Goal: Use online tool/utility: Utilize a website feature to perform a specific function

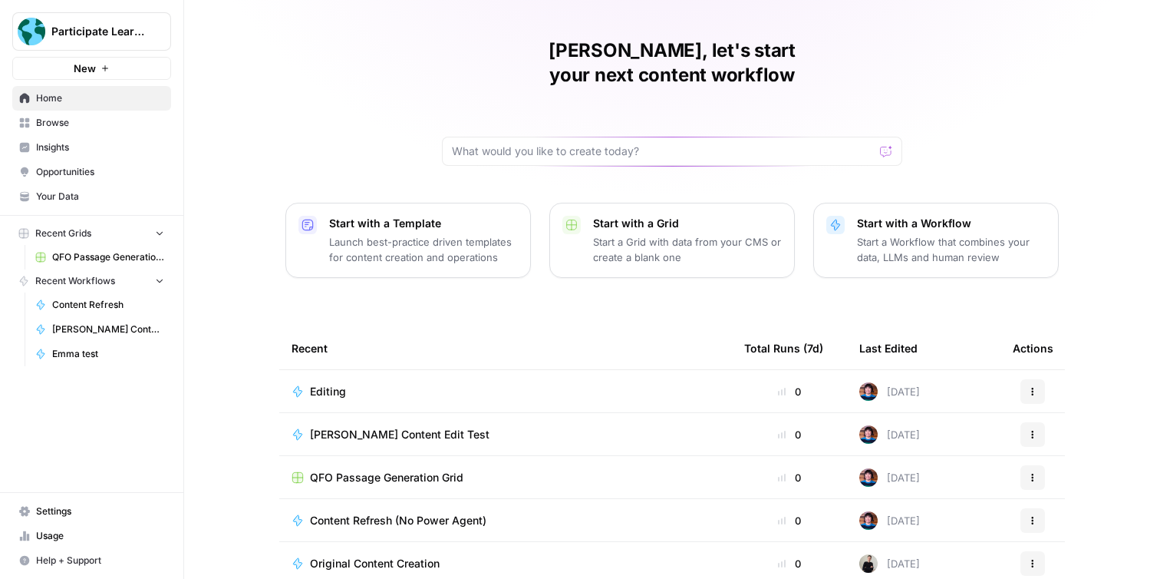
scroll to position [2, 0]
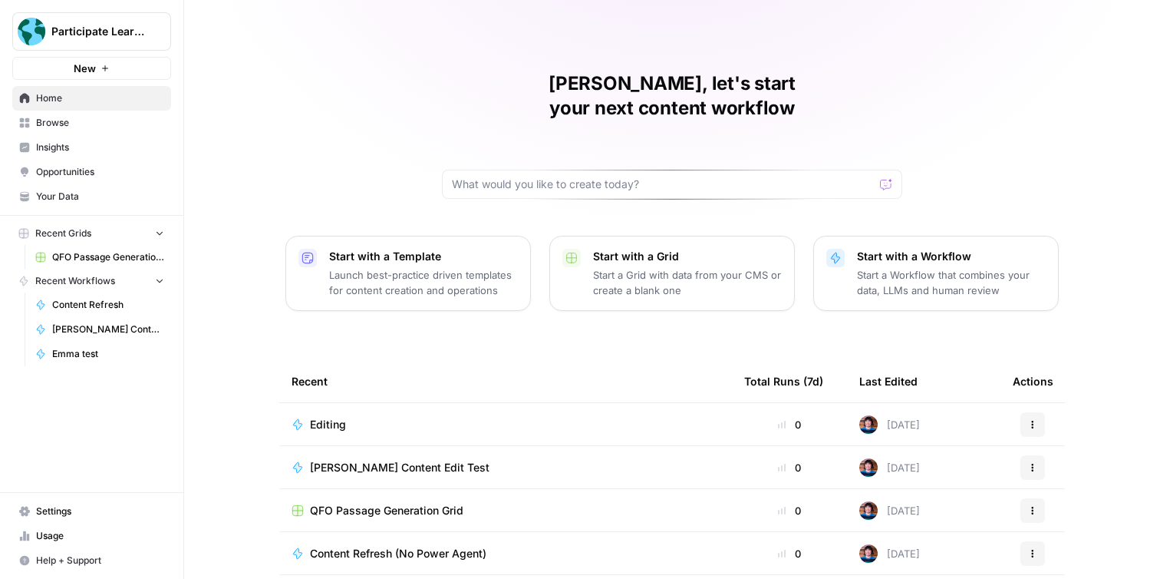
click at [86, 104] on span "Home" at bounding box center [100, 98] width 128 height 14
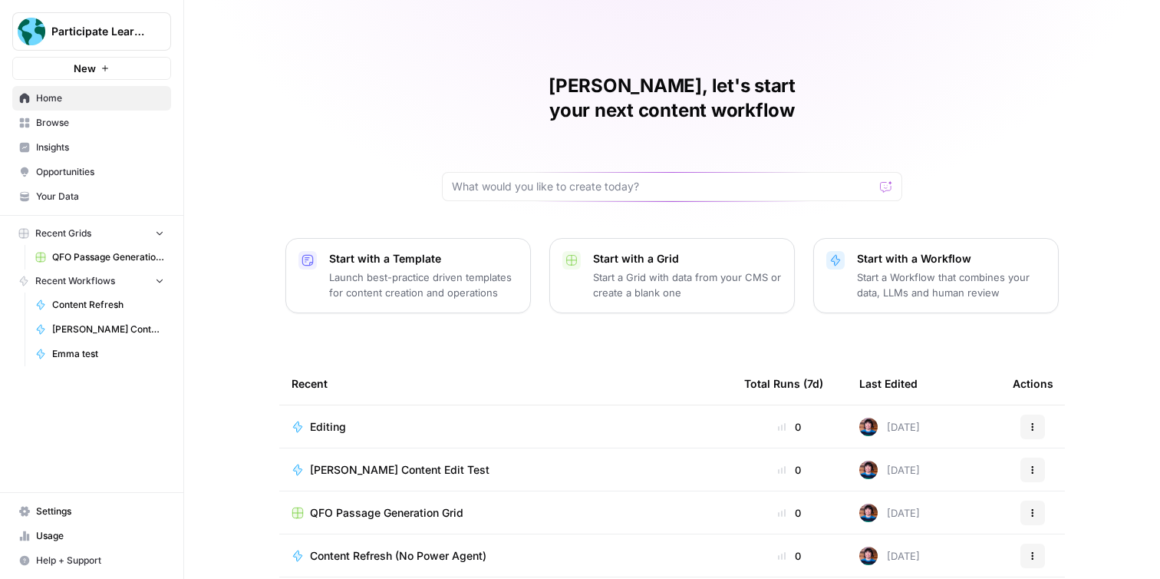
click at [112, 117] on span "Browse" at bounding box center [100, 123] width 128 height 14
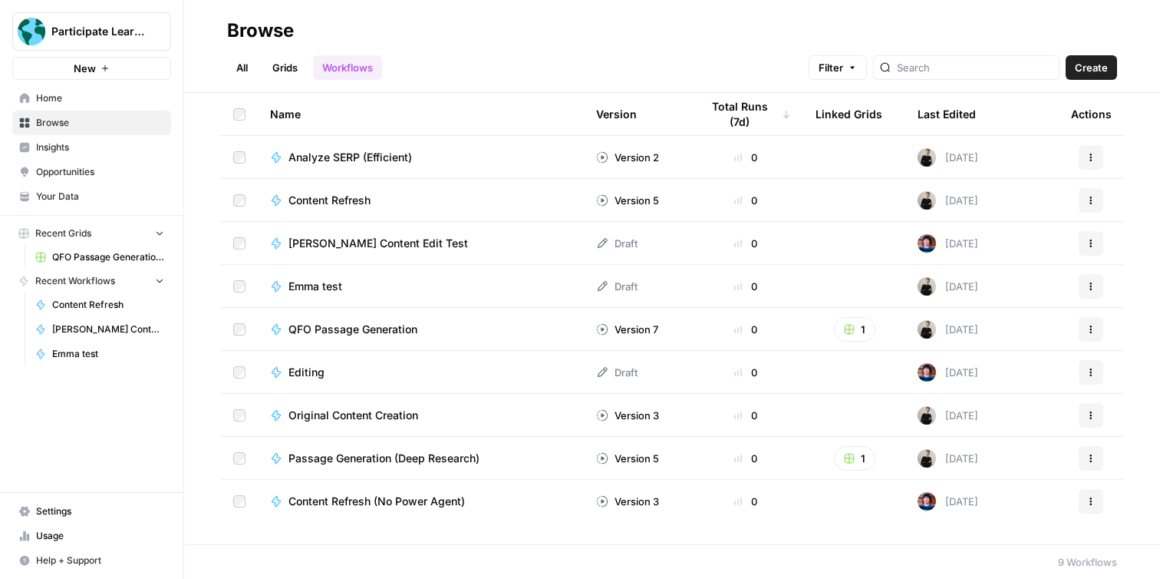
click at [388, 328] on span "QFO Passage Generation" at bounding box center [353, 329] width 129 height 15
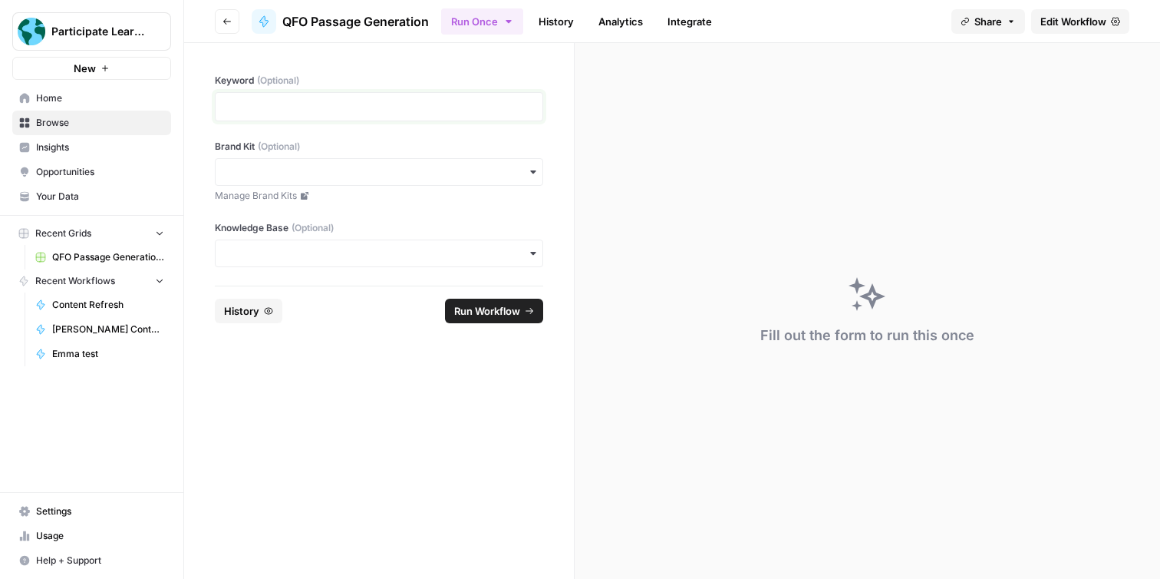
click at [391, 104] on p at bounding box center [379, 106] width 309 height 15
click at [434, 173] on input "Brand Kit (Optional)" at bounding box center [379, 171] width 309 height 15
click at [446, 137] on div "Keyword (Optional) Brand Kit (Optional) Manage Brand Kits Knowledge Base (Optio…" at bounding box center [379, 164] width 390 height 243
click at [407, 163] on div "button" at bounding box center [379, 172] width 328 height 28
click at [556, 221] on div "Keyword (Optional) Brand Kit (Optional) Manage Brand Kits Knowledge Base (Optio…" at bounding box center [379, 164] width 390 height 243
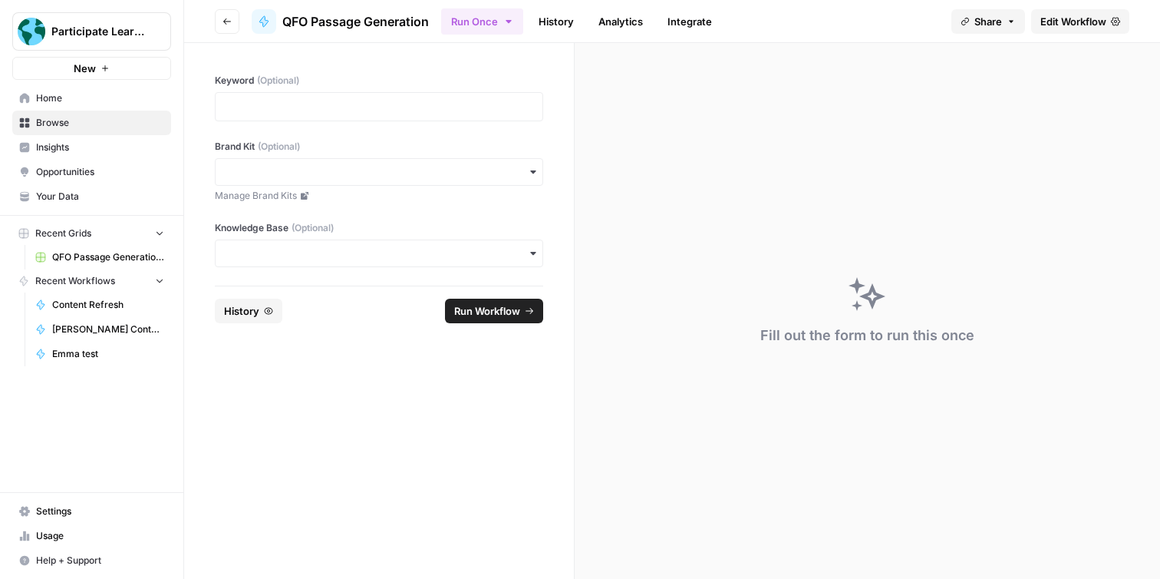
click at [520, 241] on div "button" at bounding box center [379, 253] width 328 height 28
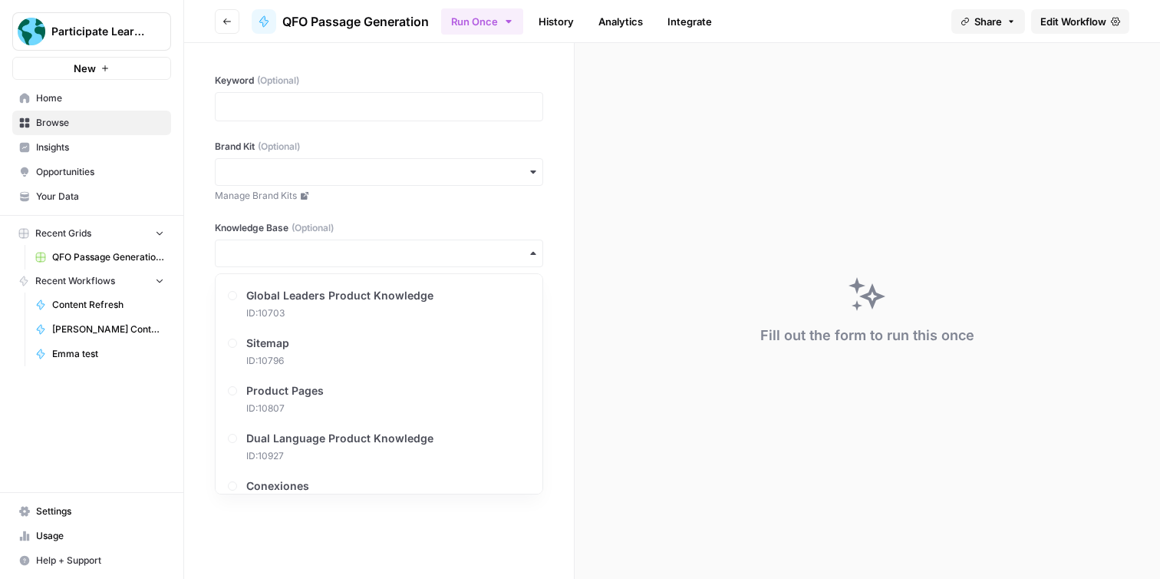
click at [530, 255] on icon "button" at bounding box center [533, 253] width 12 height 12
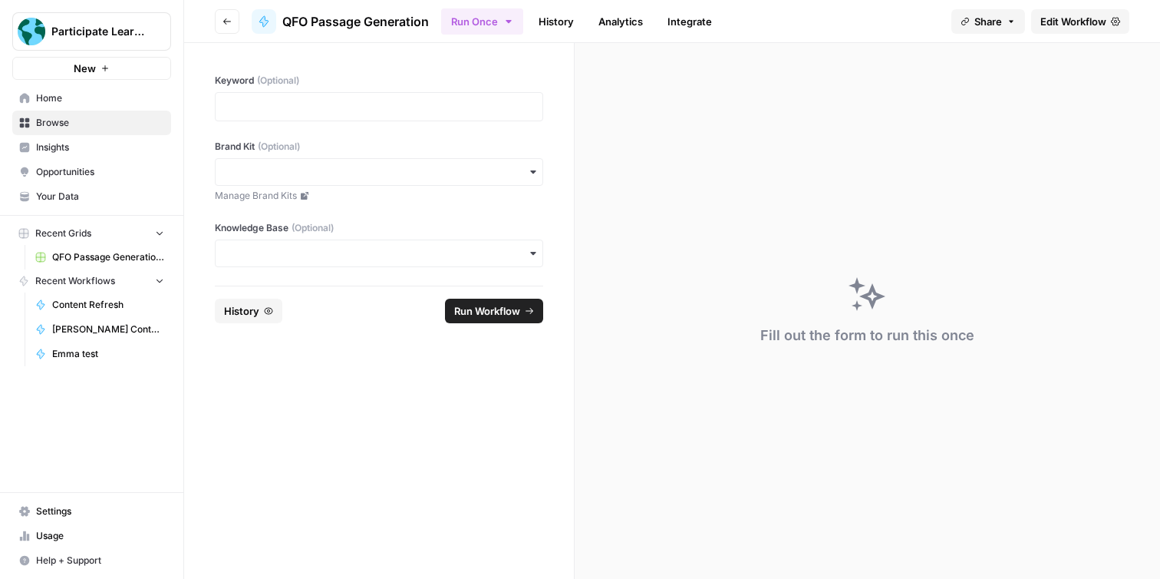
click at [1054, 18] on span "Edit Workflow" at bounding box center [1074, 21] width 66 height 15
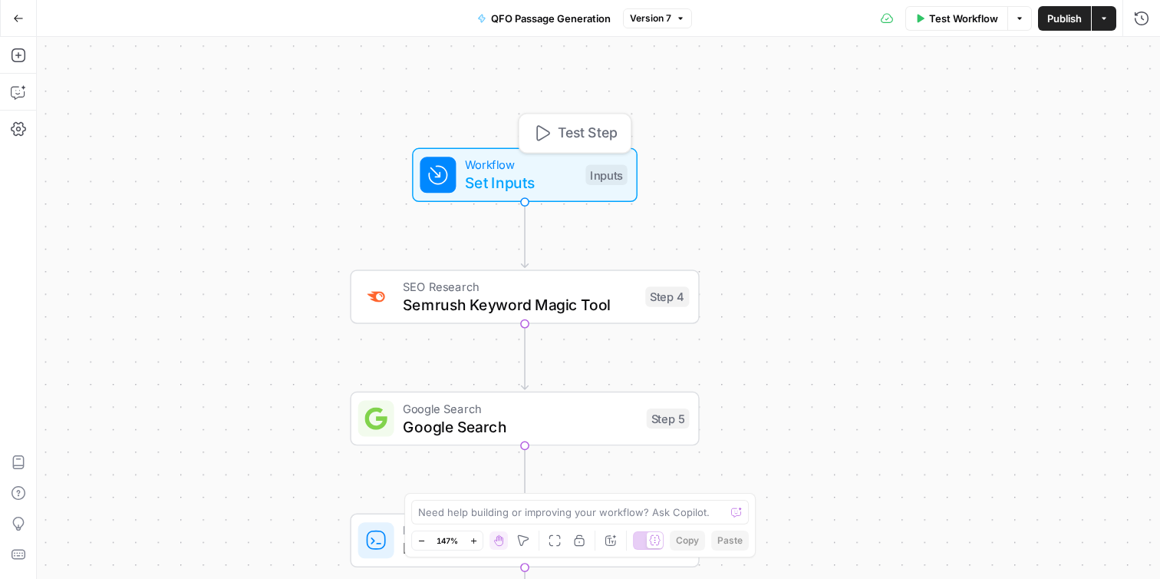
click at [569, 167] on span "Workflow" at bounding box center [520, 165] width 111 height 18
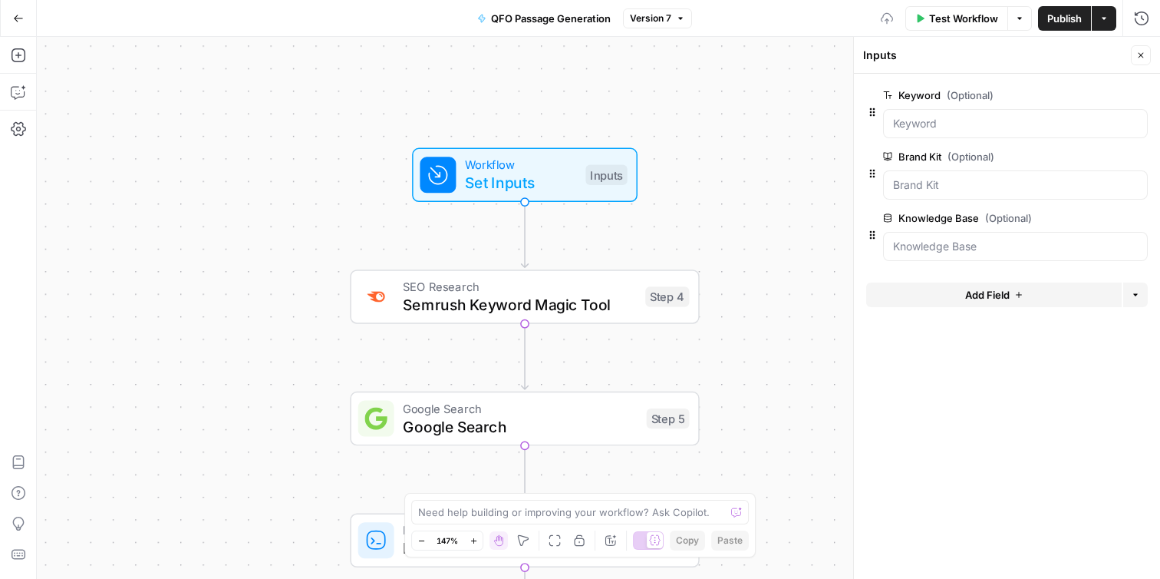
click at [1141, 54] on icon "button" at bounding box center [1141, 55] width 9 height 9
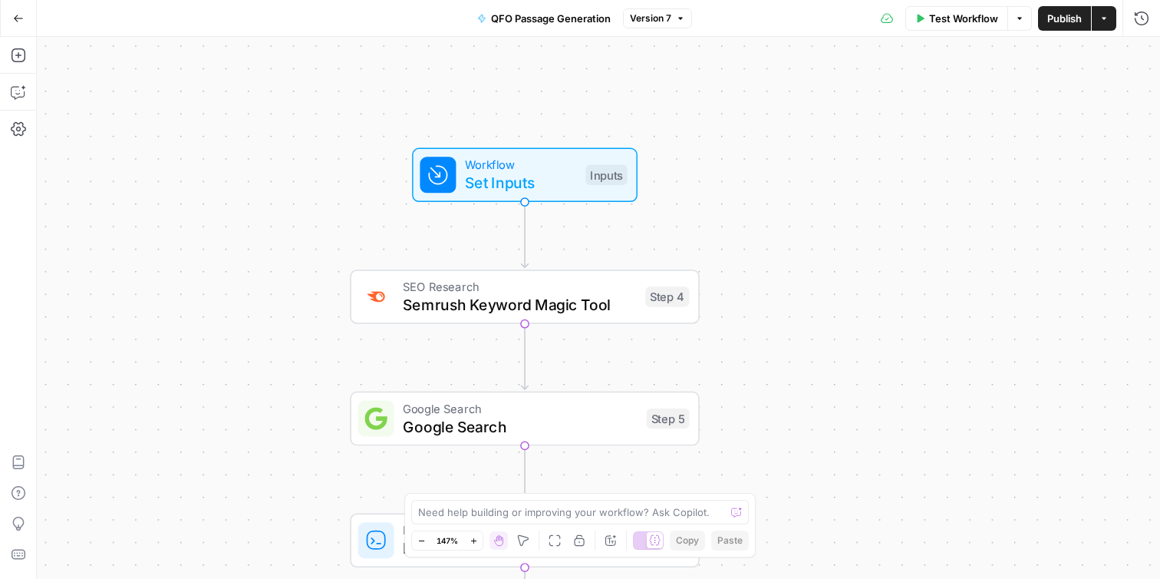
click at [952, 21] on span "Test Workflow" at bounding box center [963, 18] width 69 height 15
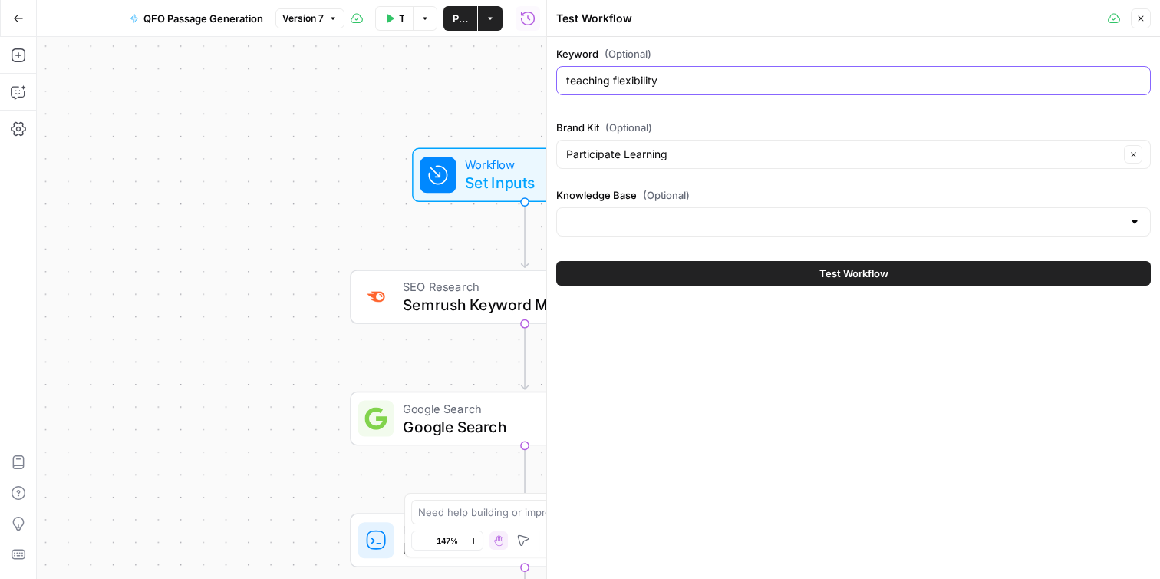
click at [721, 87] on input "teaching flexibility" at bounding box center [853, 80] width 575 height 15
drag, startPoint x: 677, startPoint y: 85, endPoint x: 557, endPoint y: 77, distance: 120.0
click at [557, 78] on div "teaching flexibility" at bounding box center [853, 80] width 595 height 29
click at [748, 73] on input "teaching flexibility" at bounding box center [853, 80] width 575 height 15
drag, startPoint x: 710, startPoint y: 83, endPoint x: 614, endPoint y: 83, distance: 95.9
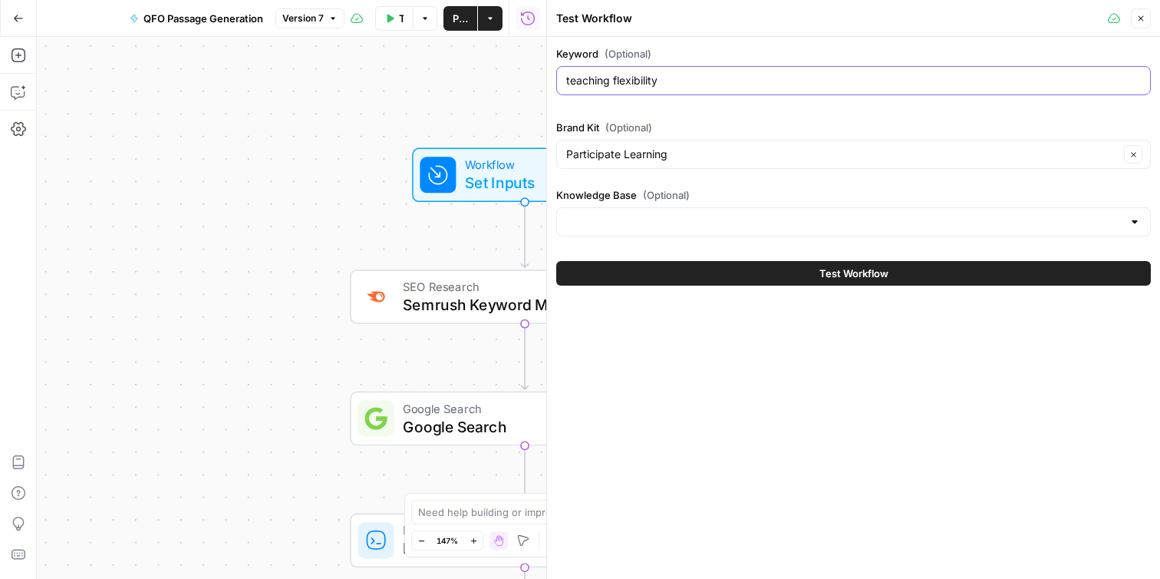
click at [614, 83] on input "teaching flexibility" at bounding box center [853, 80] width 575 height 15
type input "teaching critical thinking"
click at [645, 229] on div at bounding box center [853, 221] width 595 height 29
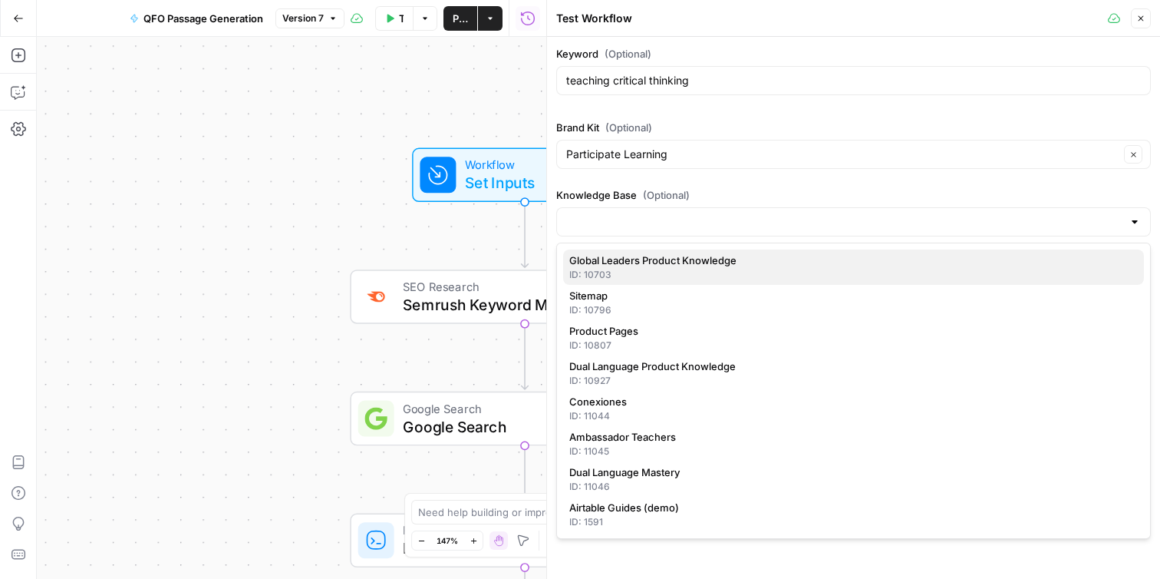
click at [652, 259] on span "Global Leaders Product Knowledge" at bounding box center [850, 259] width 563 height 15
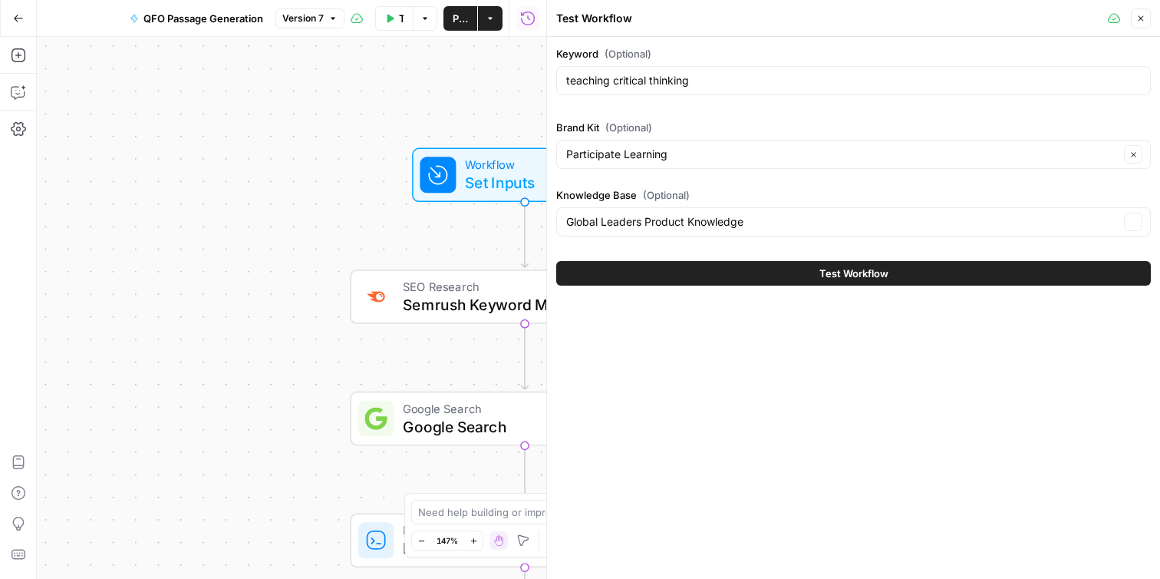
type input "Global Leaders Product Knowledge"
click at [677, 272] on button "Test Workflow" at bounding box center [853, 273] width 595 height 25
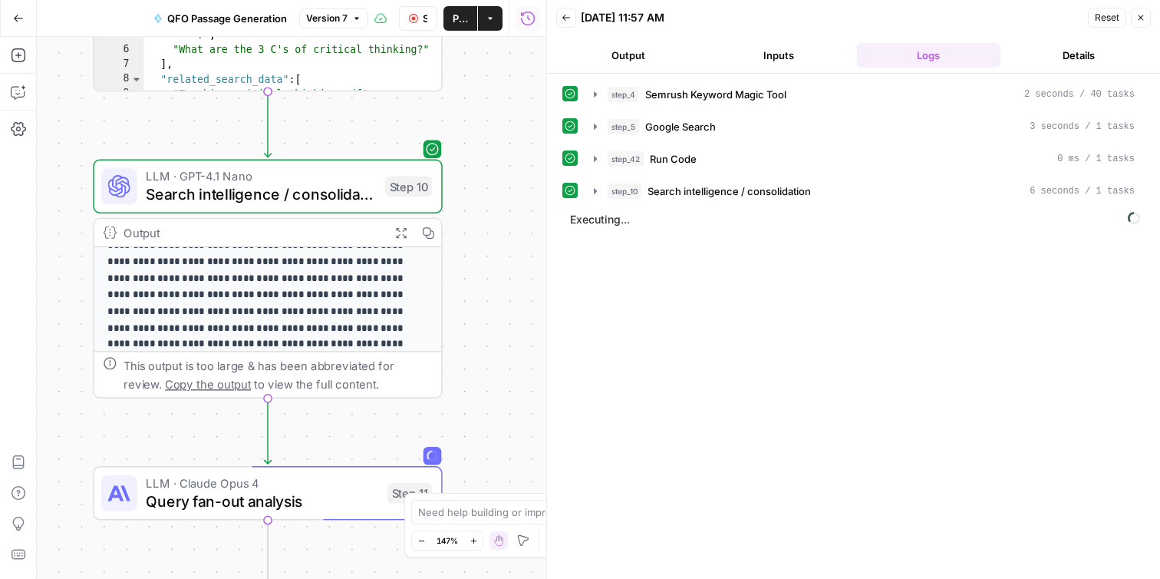
scroll to position [65, 0]
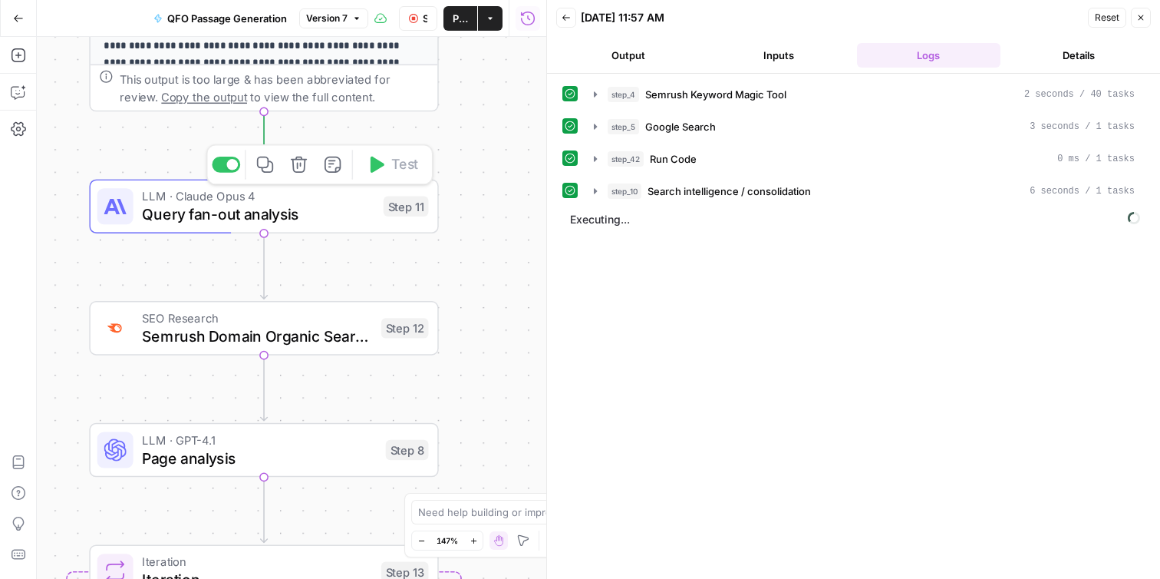
click at [319, 216] on span "Query fan-out analysis" at bounding box center [258, 214] width 233 height 22
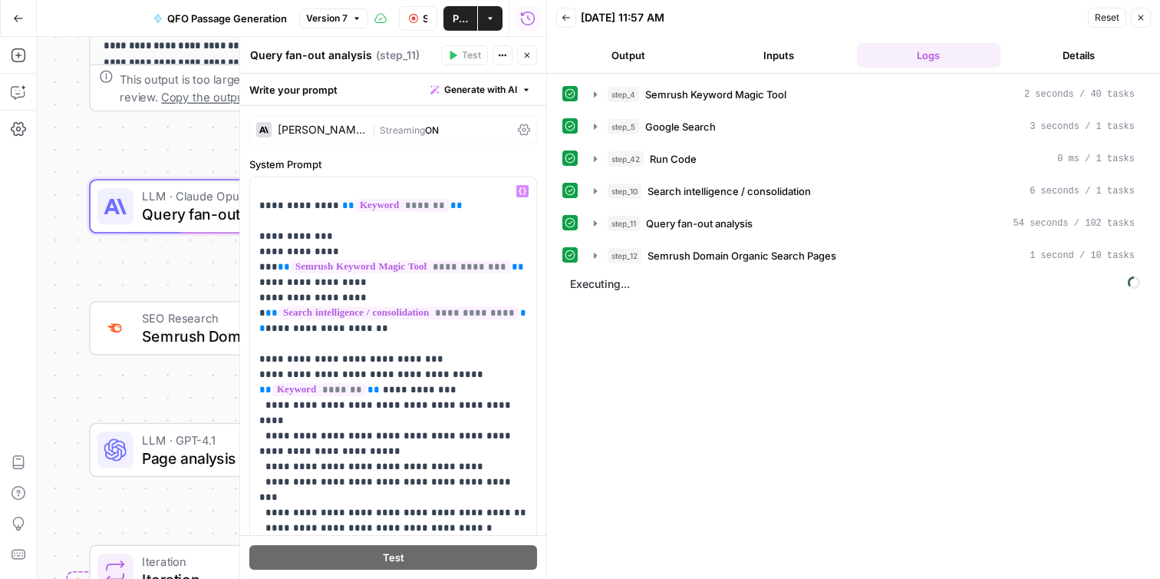
scroll to position [0, 0]
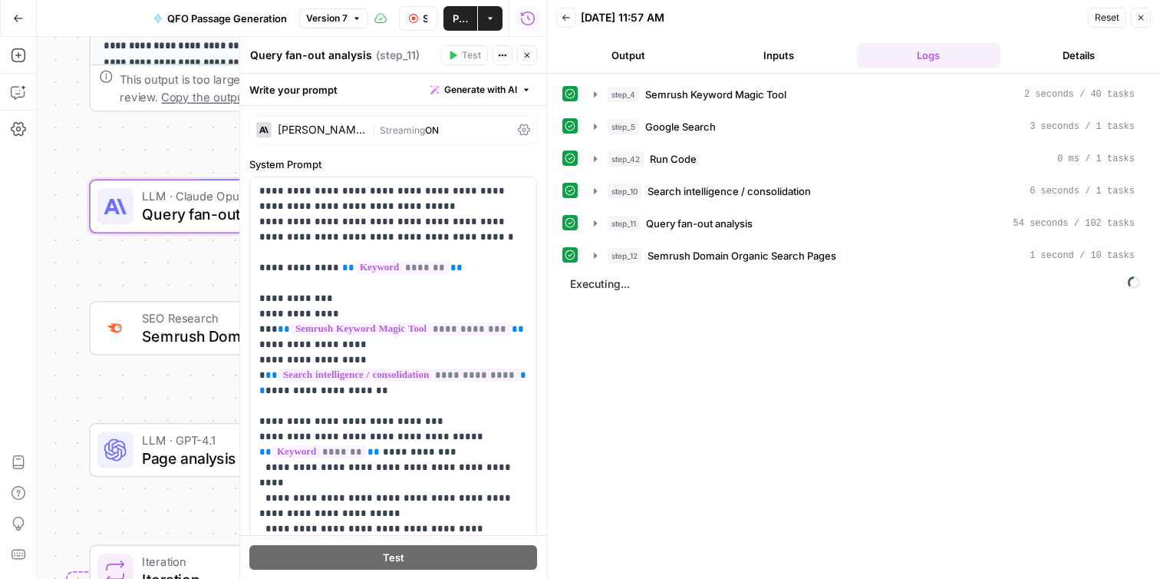
click at [529, 54] on icon "button" at bounding box center [527, 55] width 9 height 9
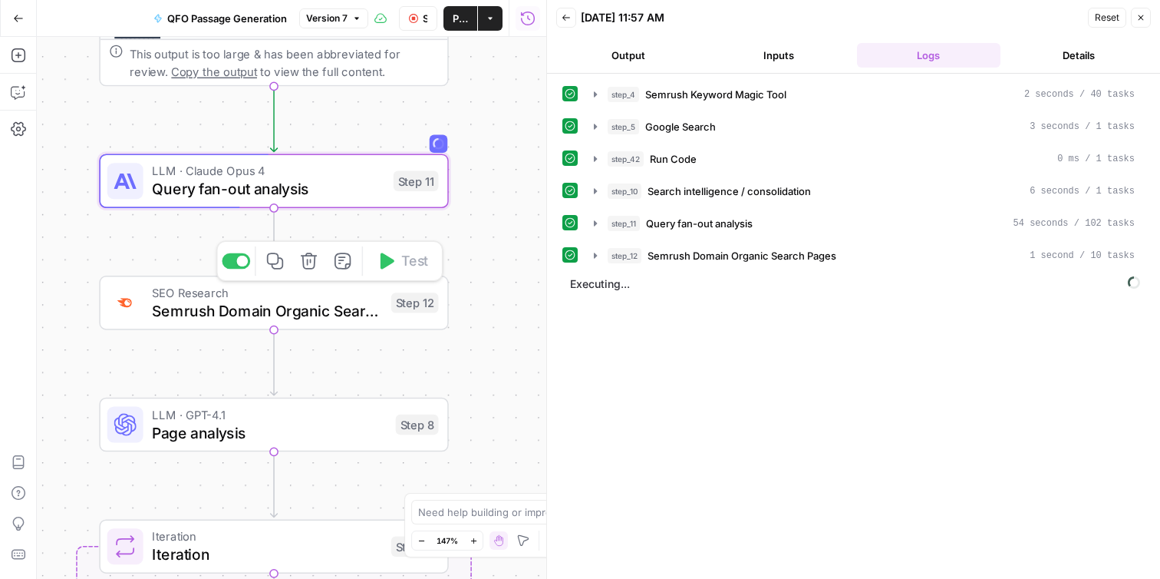
click at [322, 322] on div "SEO Research Semrush Domain Organic Search Pages Step 12 Copy step Delete step …" at bounding box center [273, 303] width 349 height 54
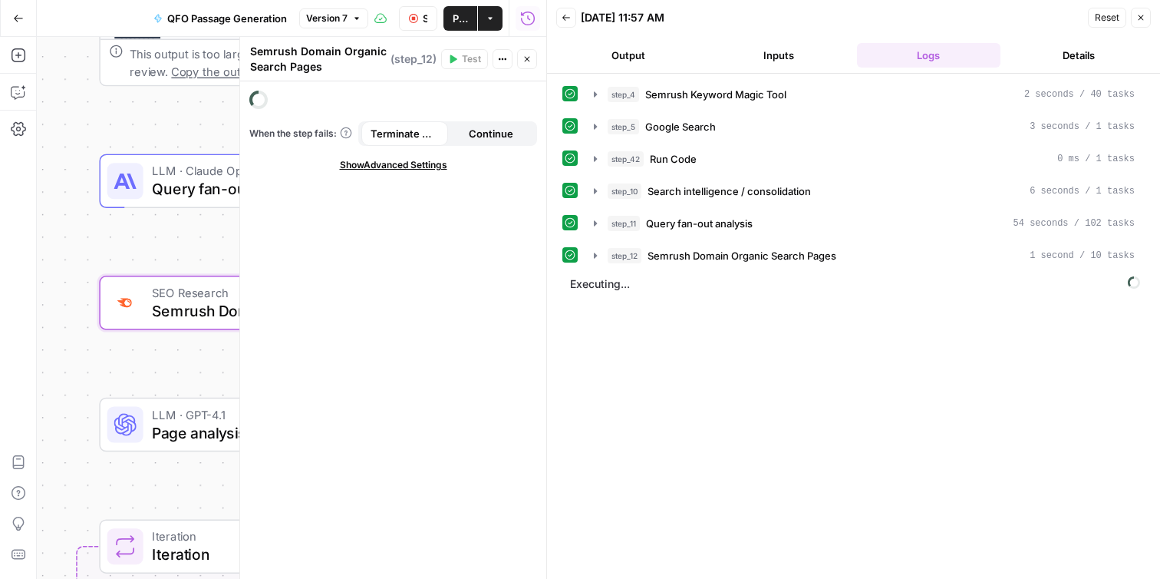
click at [526, 58] on icon "button" at bounding box center [527, 59] width 5 height 5
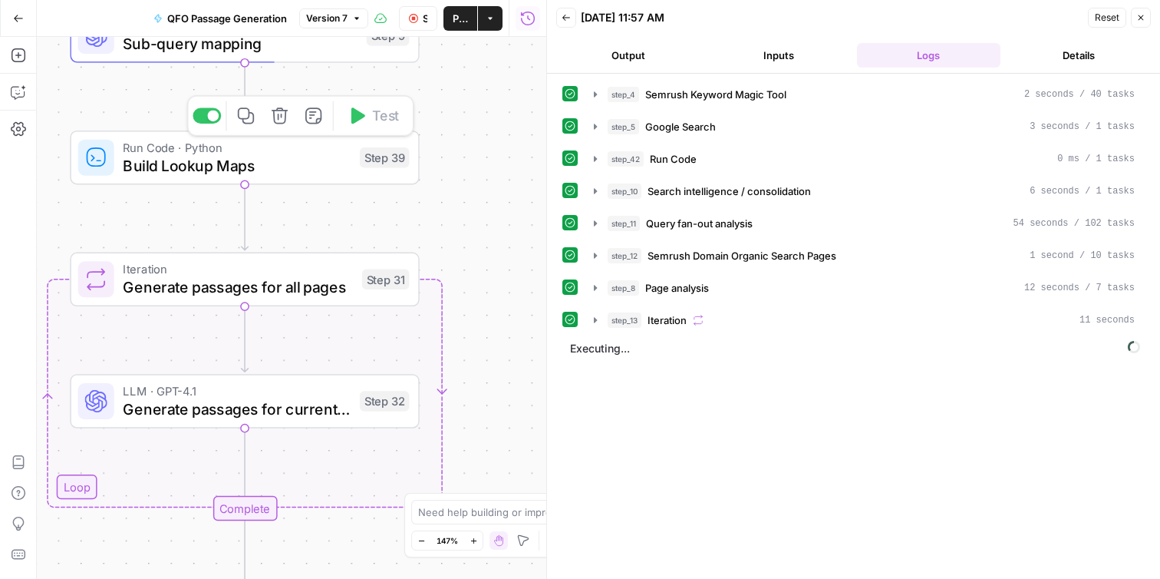
click at [302, 163] on span "Build Lookup Maps" at bounding box center [237, 165] width 228 height 22
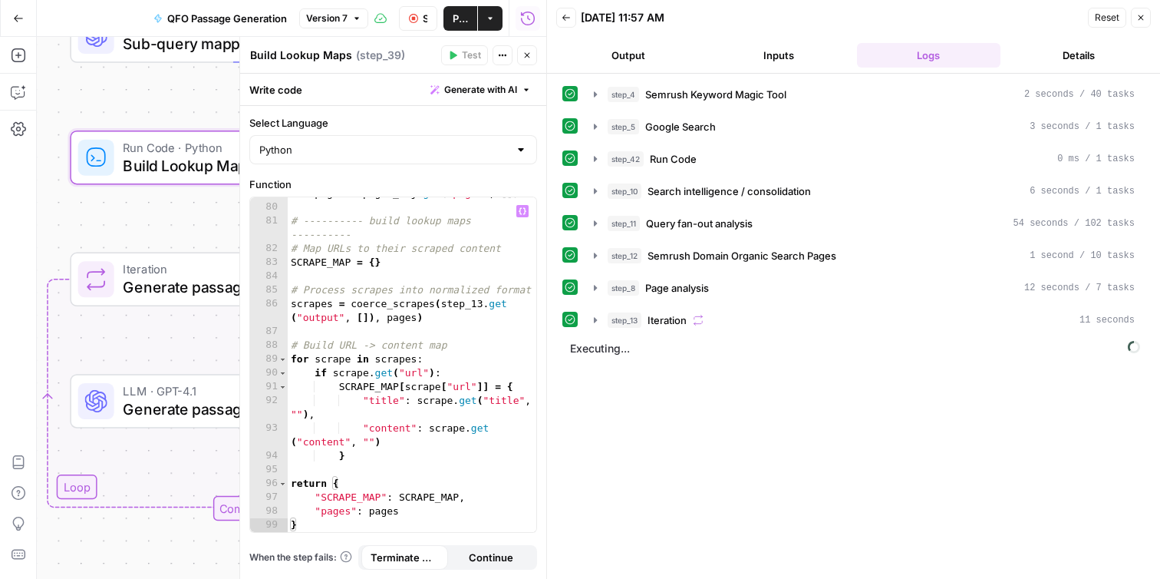
scroll to position [1461, 0]
click at [533, 58] on button "Close" at bounding box center [527, 55] width 20 height 20
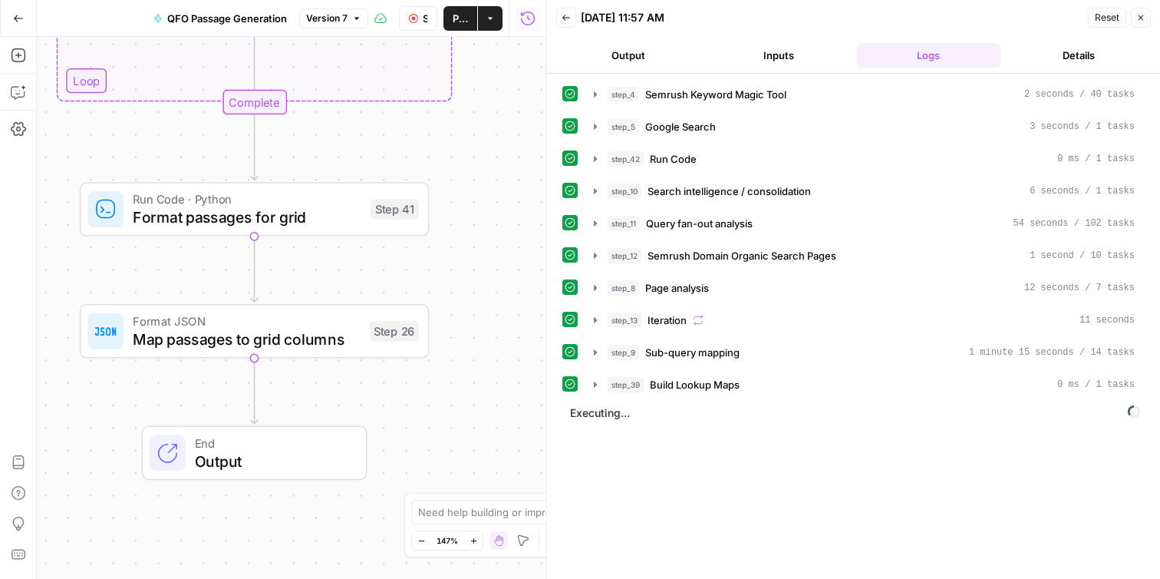
click at [625, 50] on button "Output" at bounding box center [628, 55] width 144 height 25
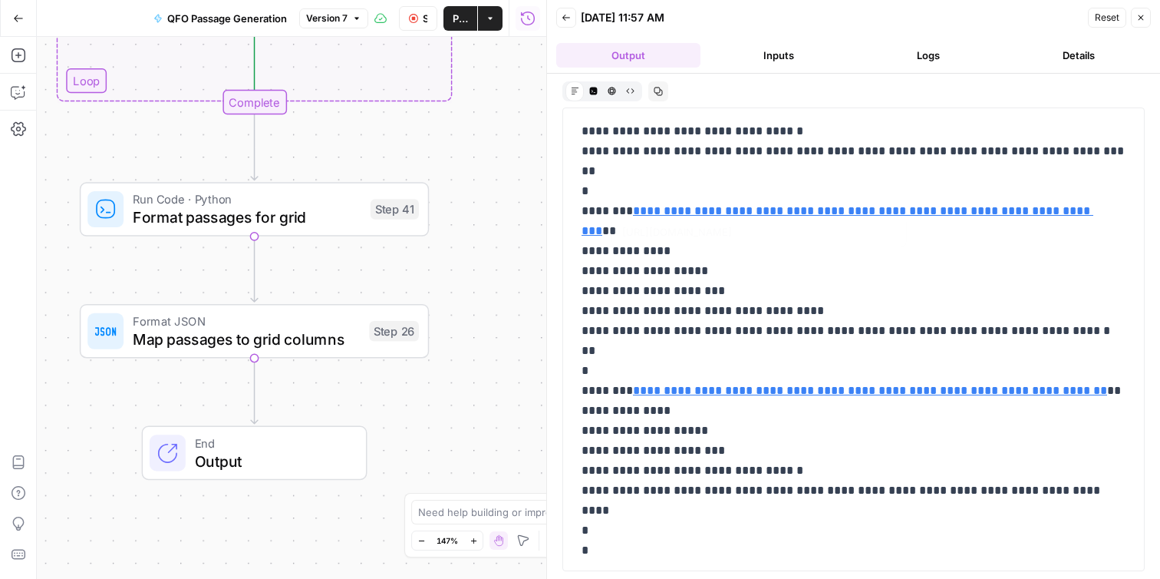
scroll to position [946, 0]
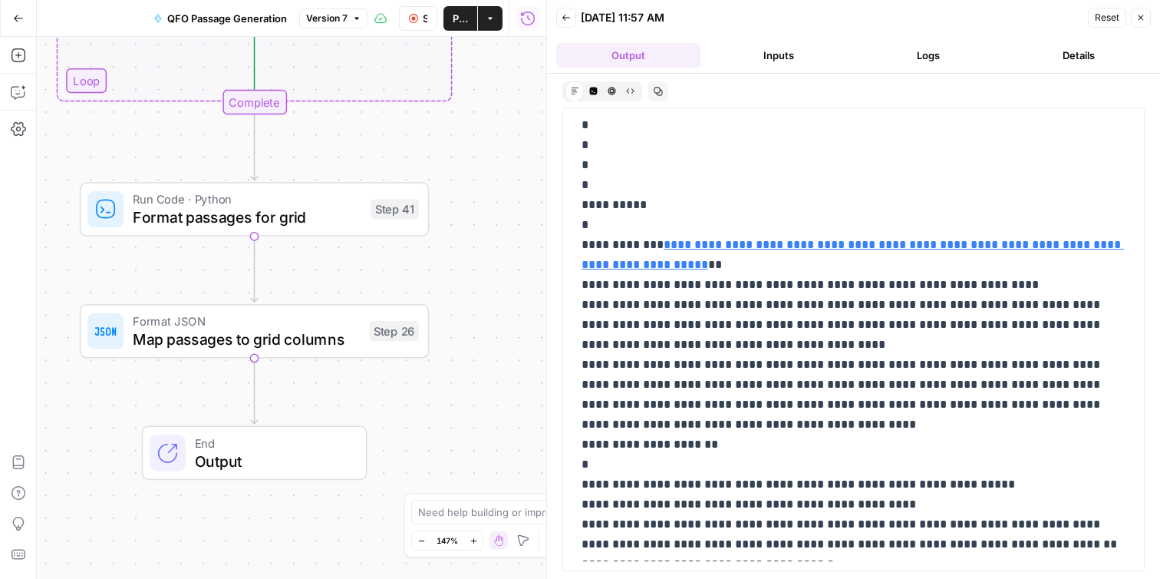
click at [938, 52] on button "Logs" at bounding box center [929, 55] width 144 height 25
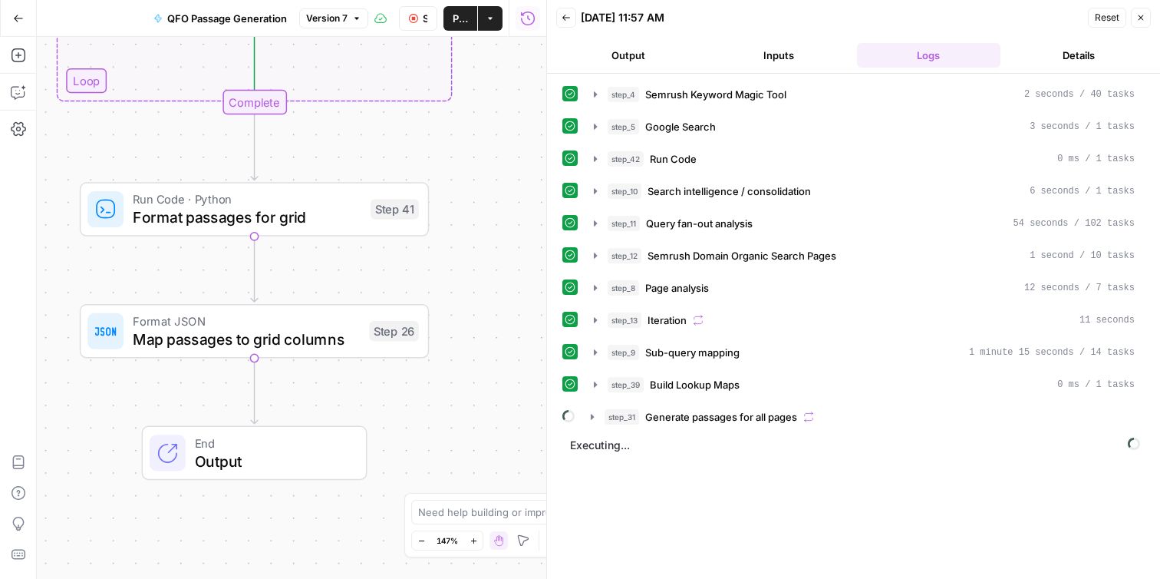
click at [622, 64] on button "Output" at bounding box center [628, 55] width 144 height 25
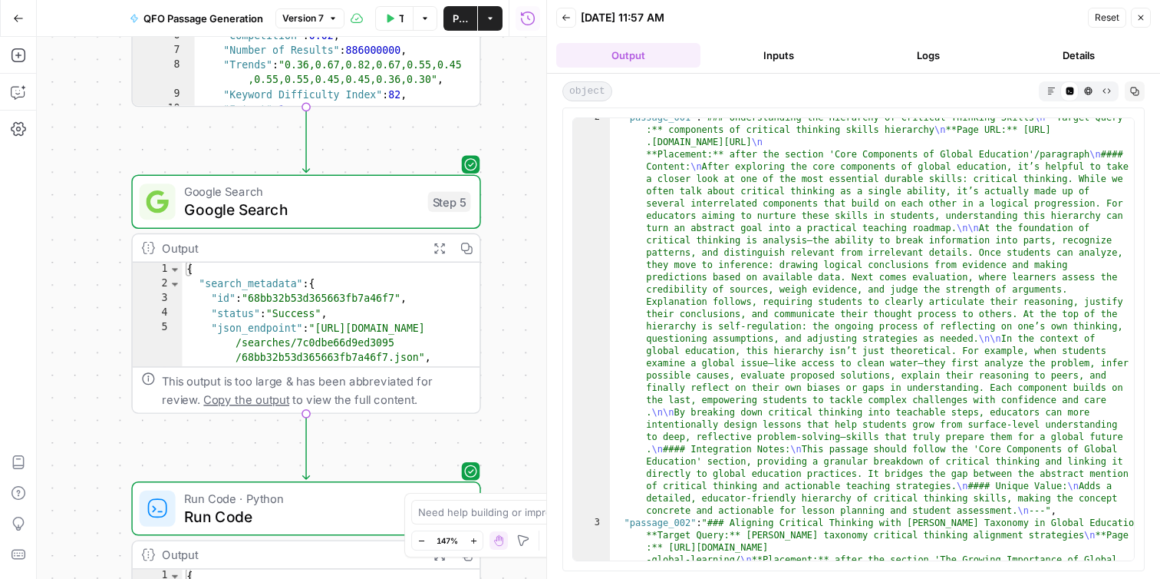
scroll to position [0, 0]
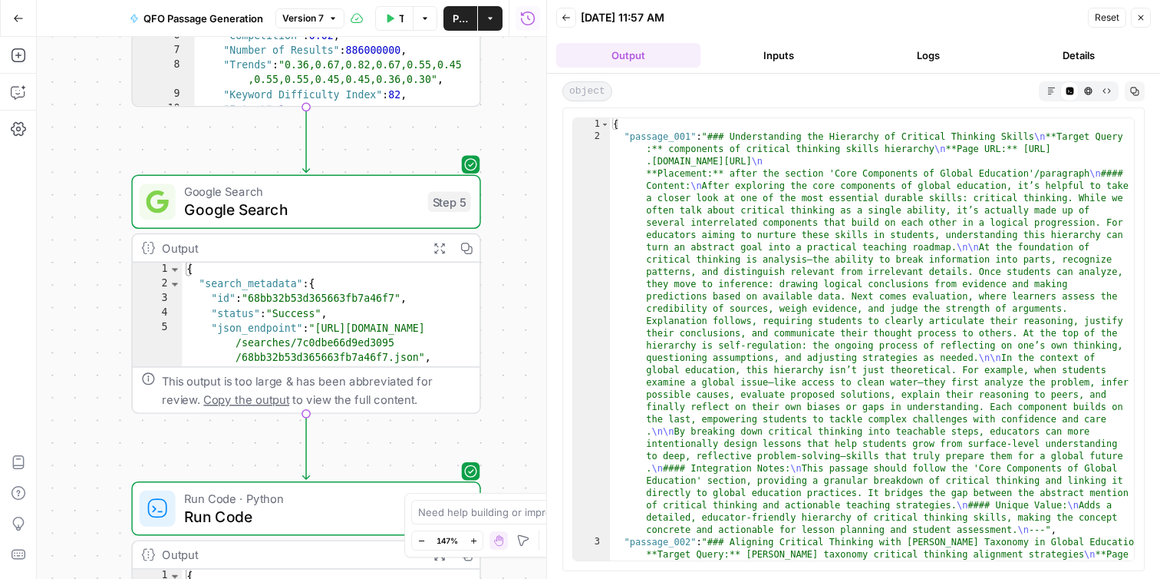
click at [1050, 91] on icon "button" at bounding box center [1052, 91] width 8 height 8
